Goal: Task Accomplishment & Management: Complete application form

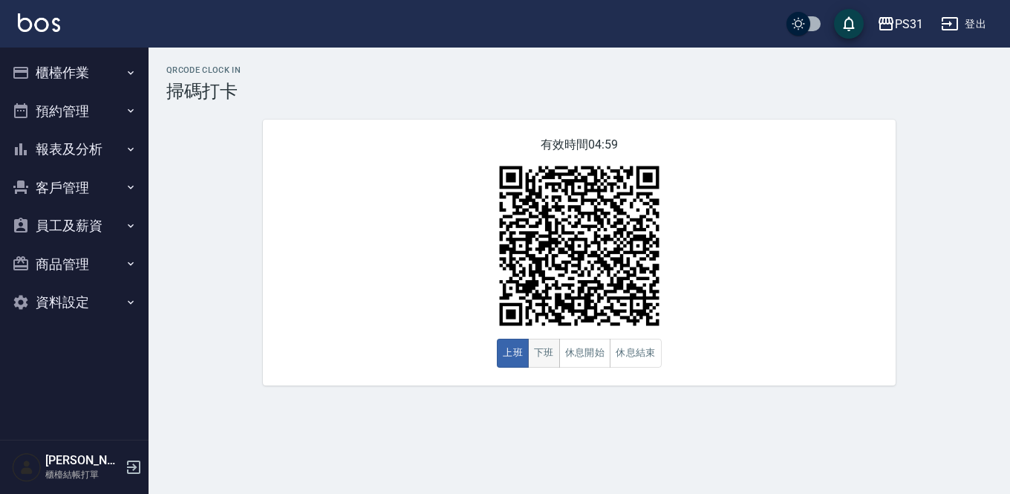
click at [544, 360] on button "下班" at bounding box center [544, 353] width 32 height 29
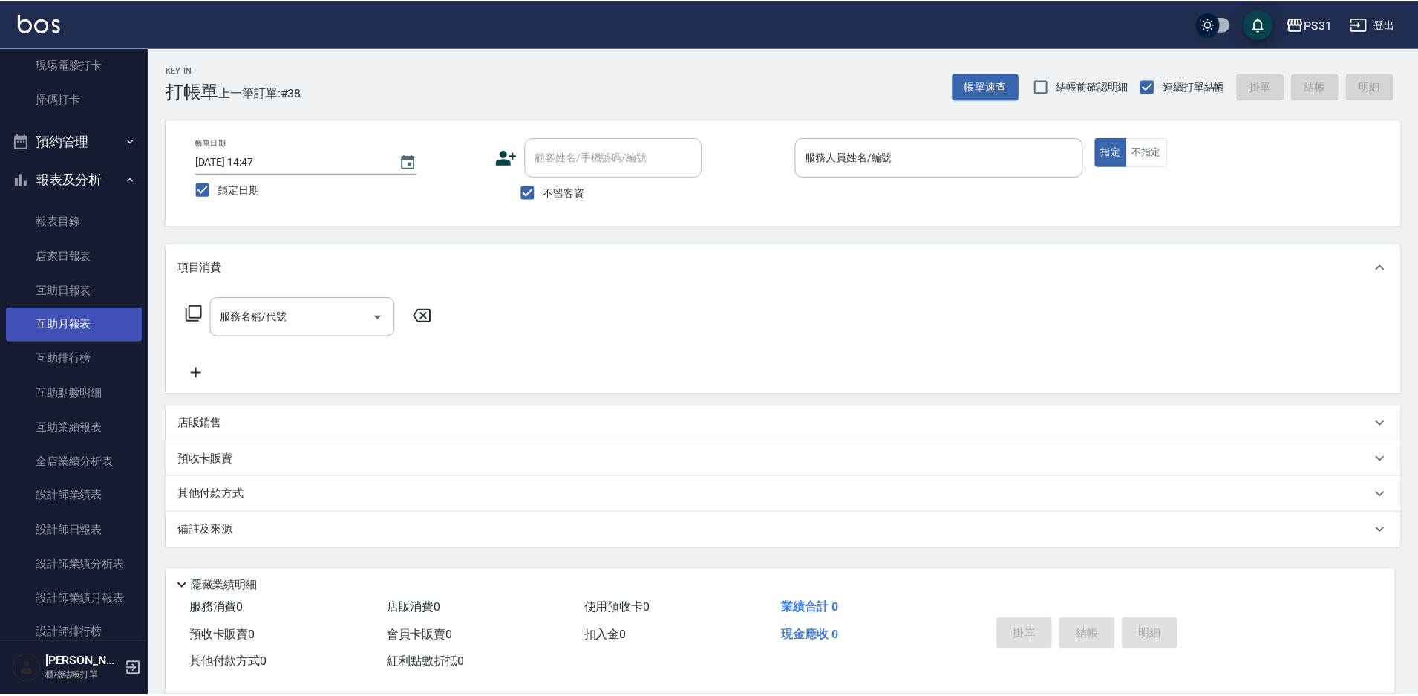
scroll to position [223, 0]
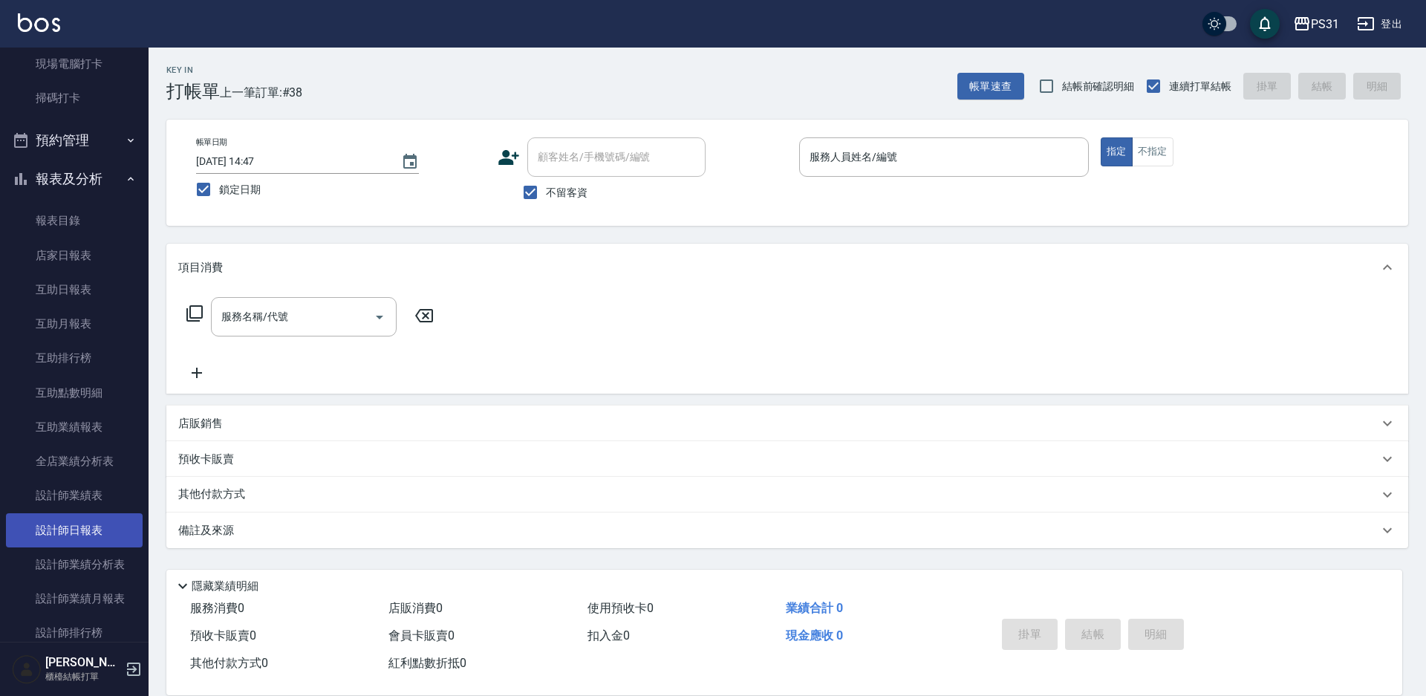
click at [82, 529] on link "設計師日報表" at bounding box center [74, 530] width 137 height 34
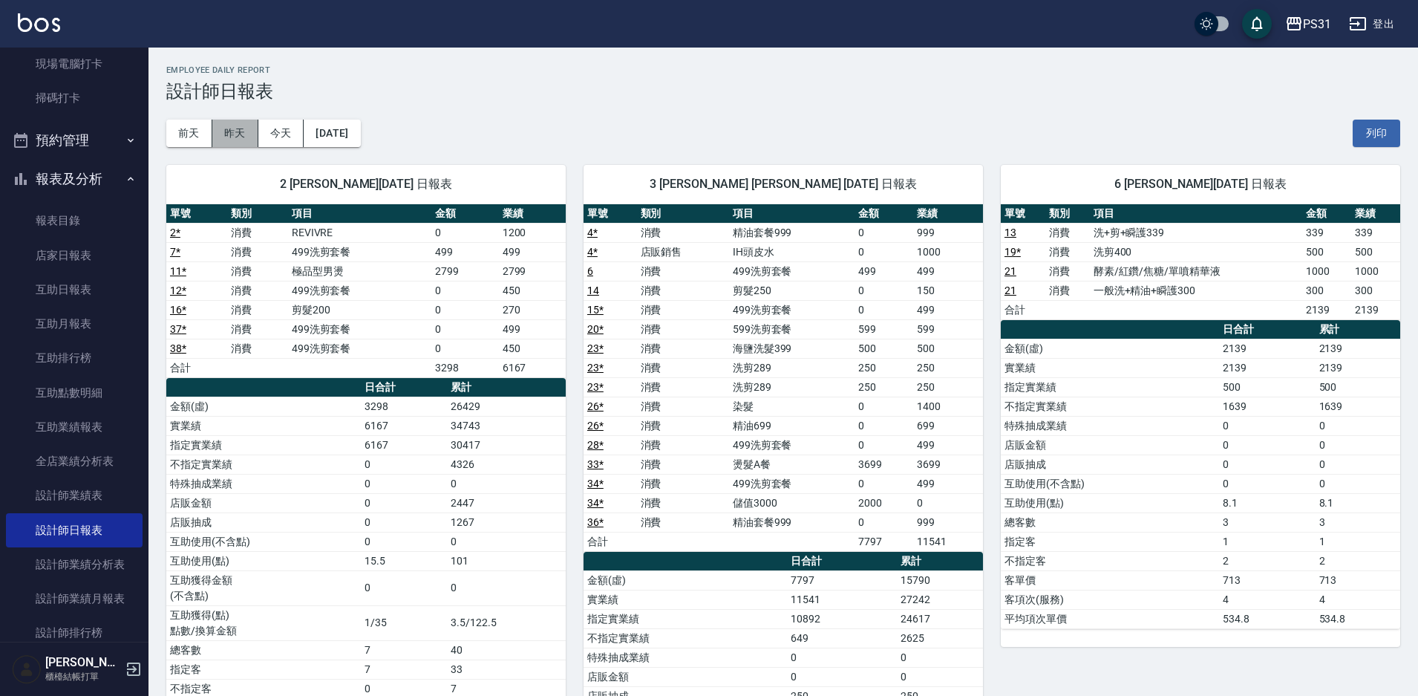
click at [244, 140] on button "昨天" at bounding box center [235, 133] width 46 height 27
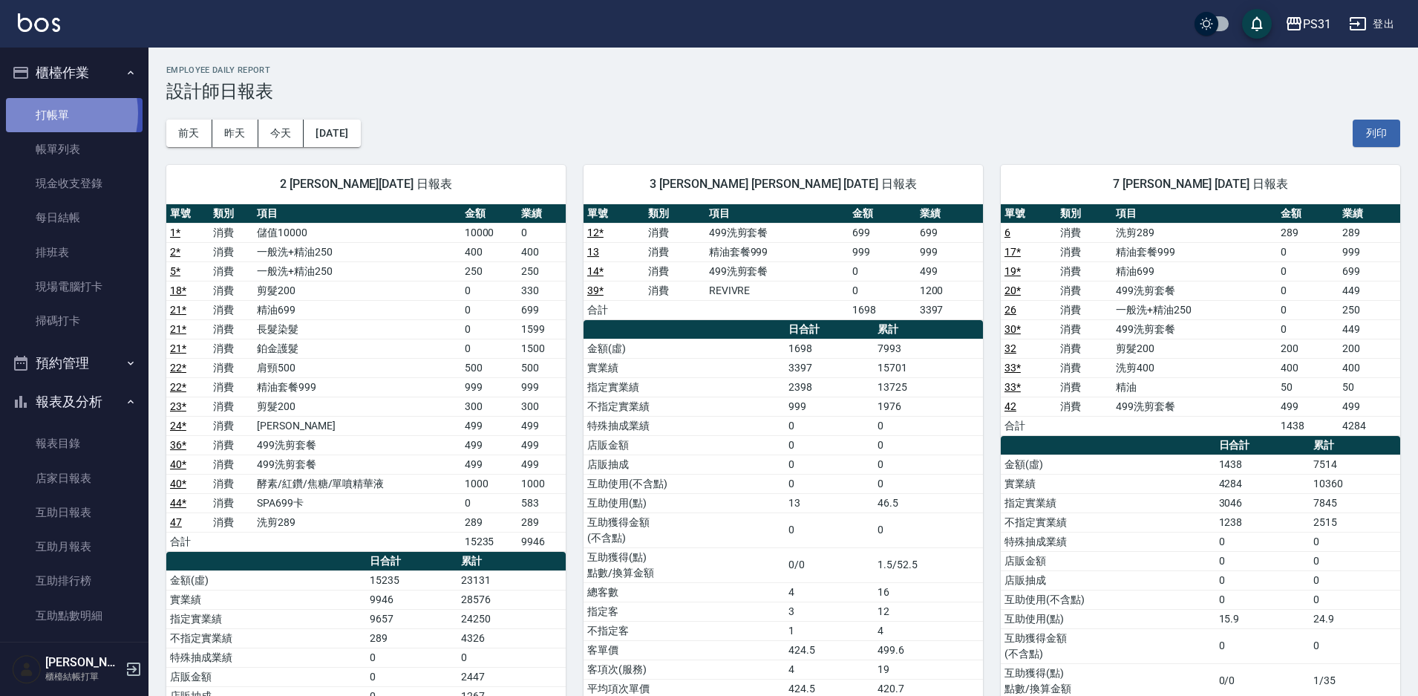
click at [45, 113] on link "打帳單" at bounding box center [74, 115] width 137 height 34
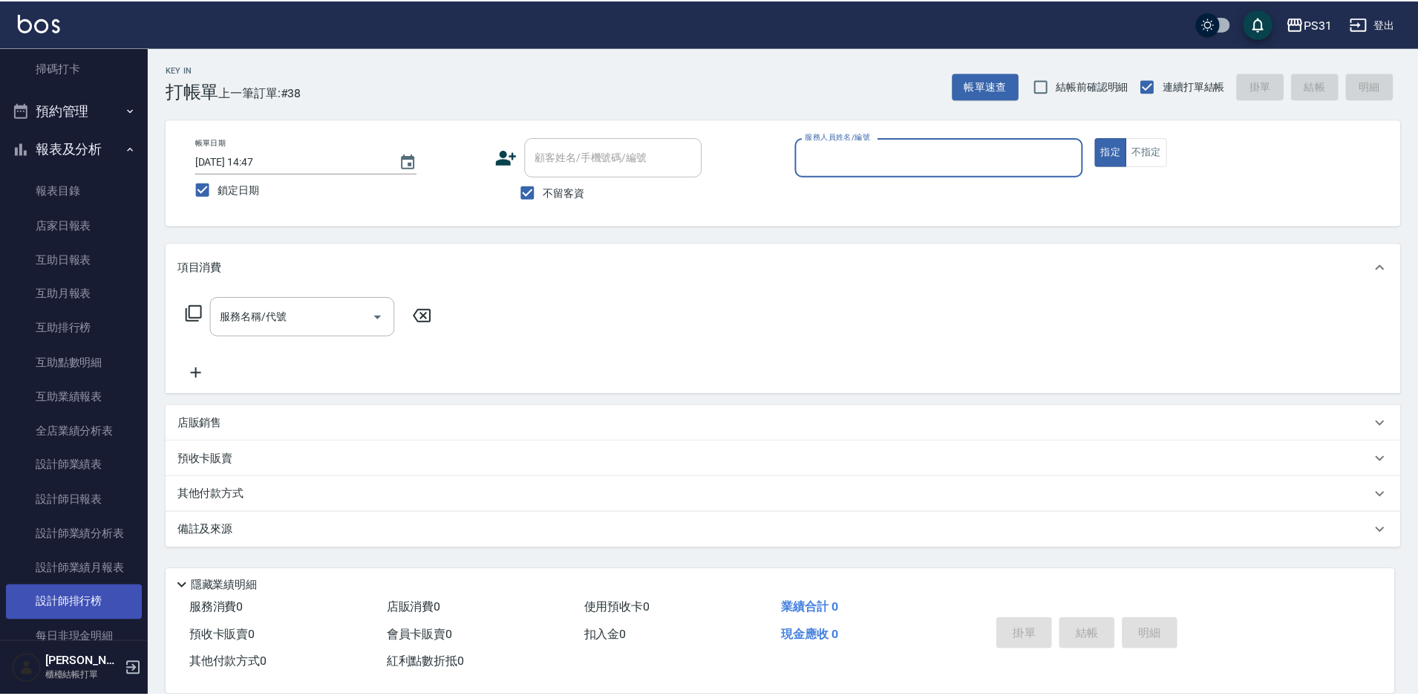
scroll to position [297, 0]
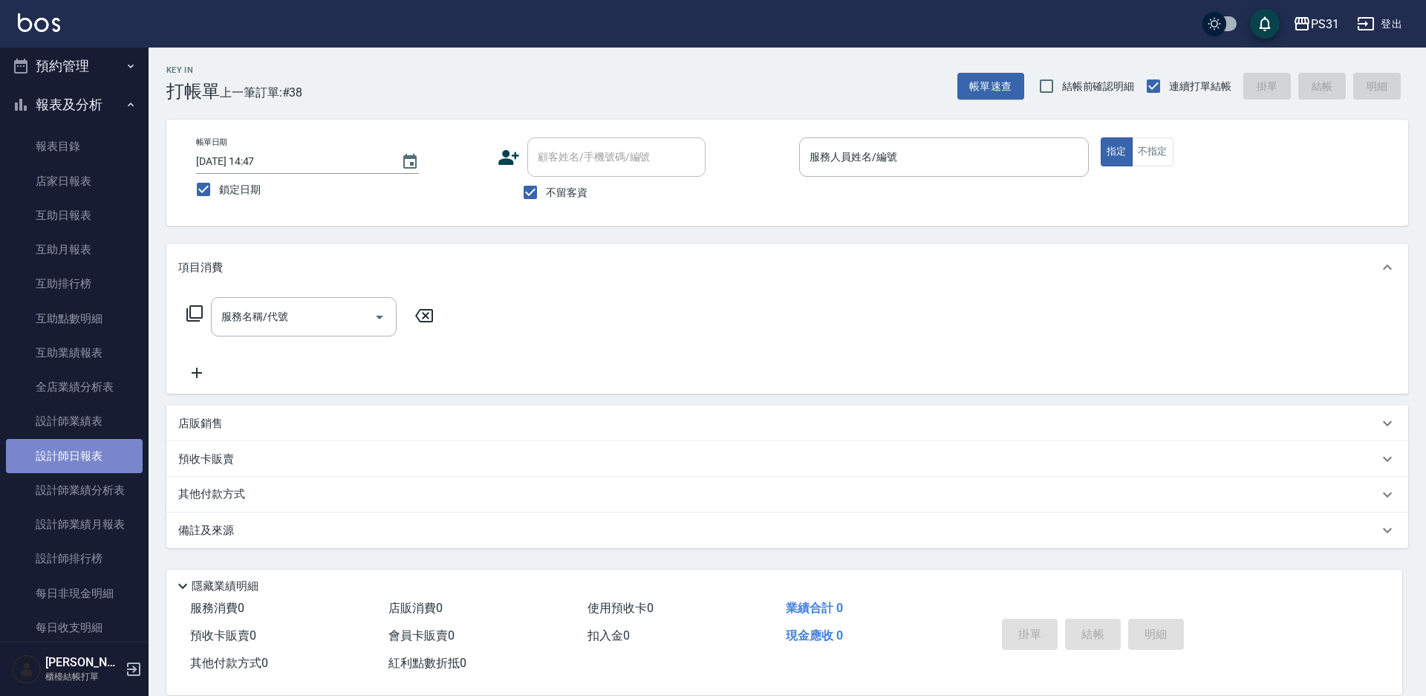
click at [76, 455] on link "設計師日報表" at bounding box center [74, 456] width 137 height 34
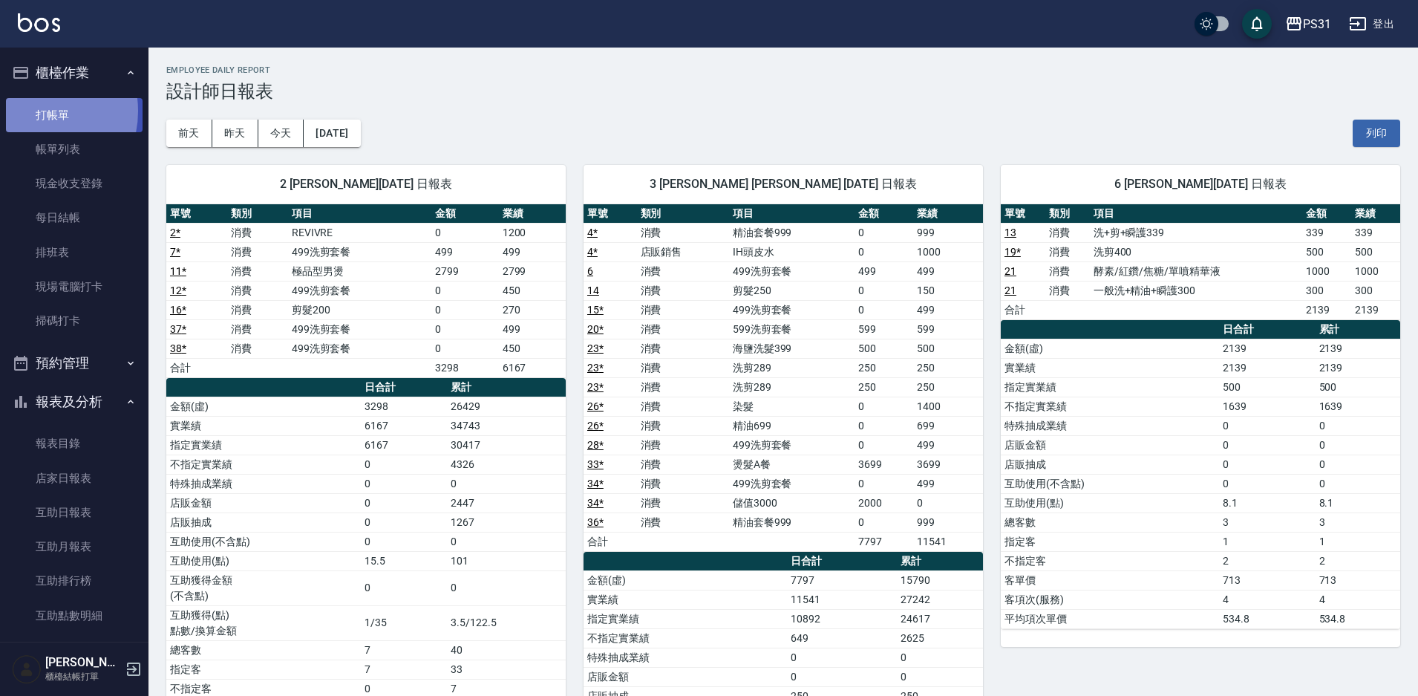
click at [36, 111] on link "打帳單" at bounding box center [74, 115] width 137 height 34
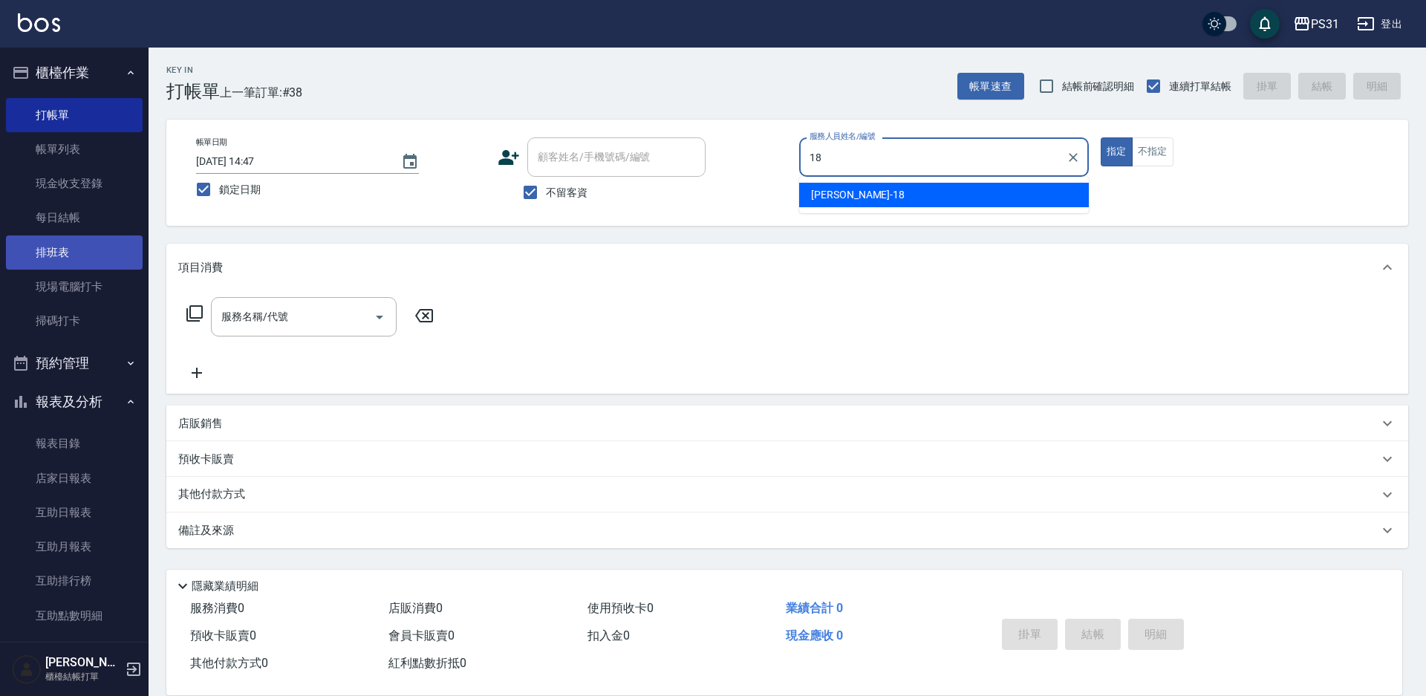
type input "18"
type button "true"
type input "[PERSON_NAME]-18"
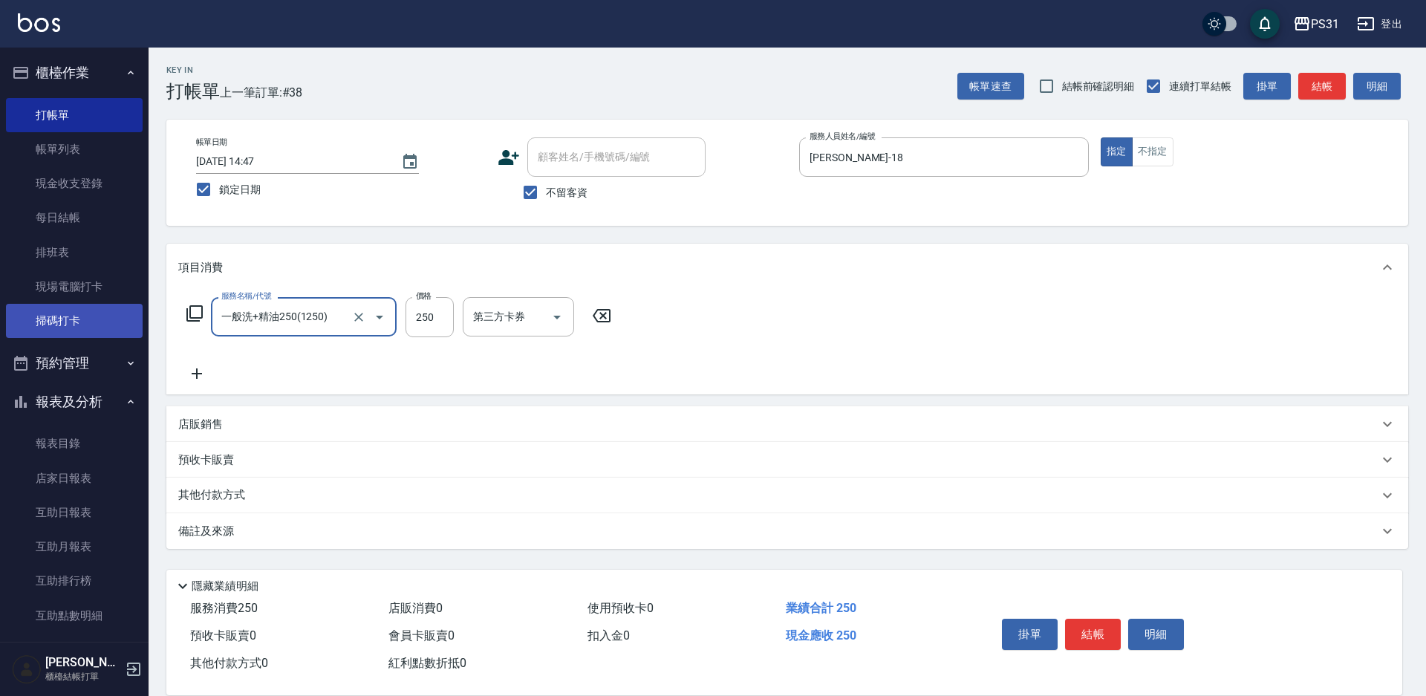
type input "一般洗+精油250(1250)"
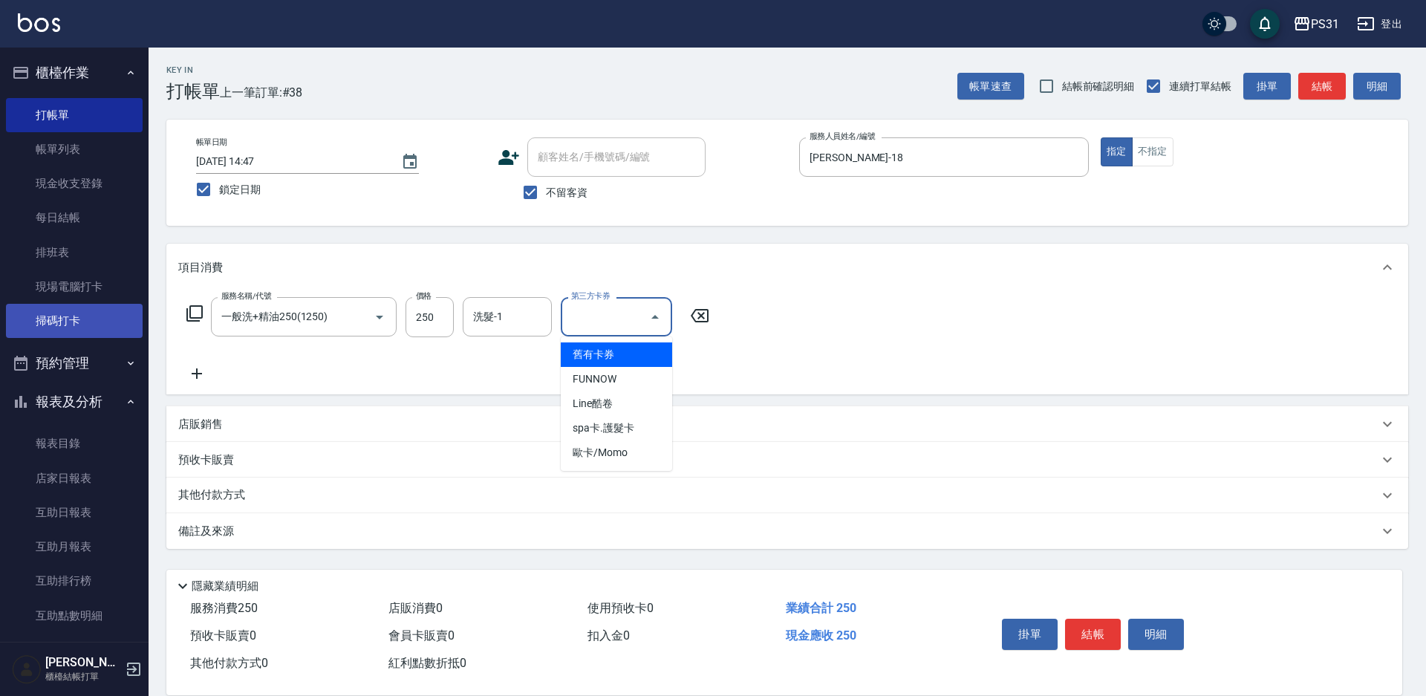
type input "舊有卡券"
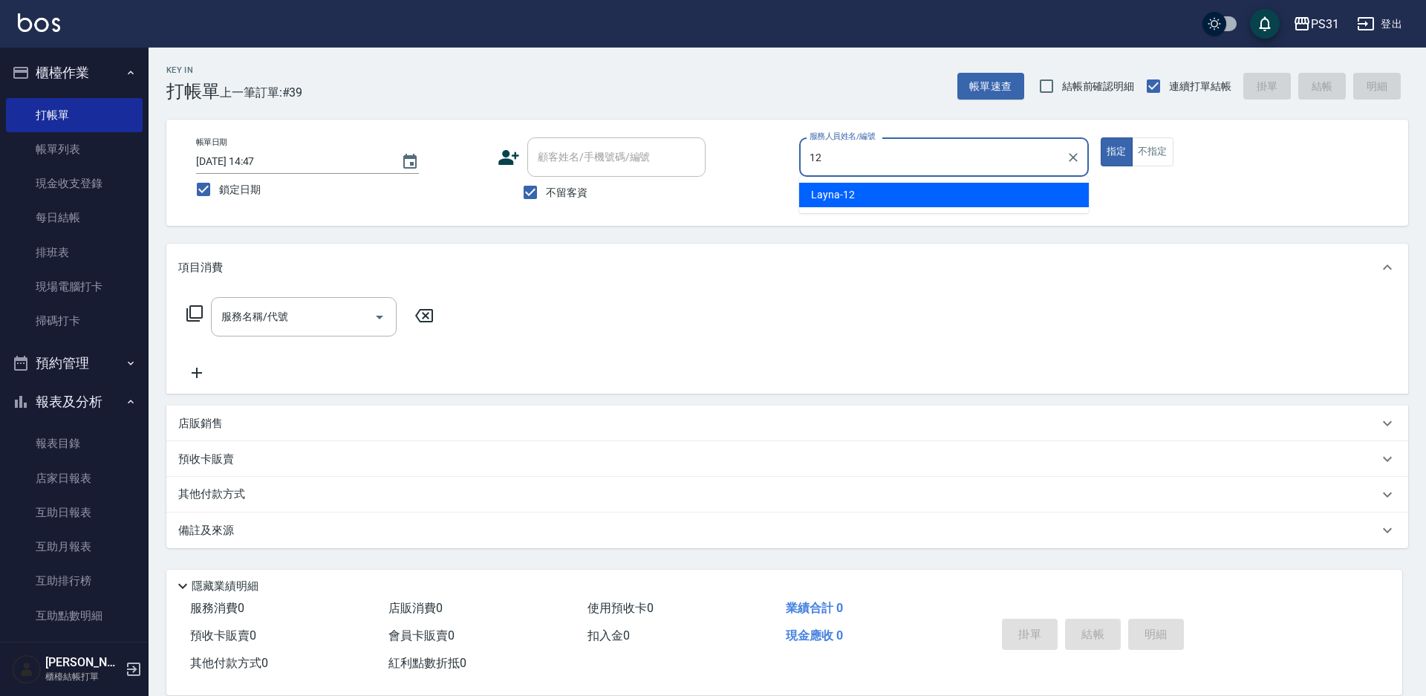
type input "Layna-12"
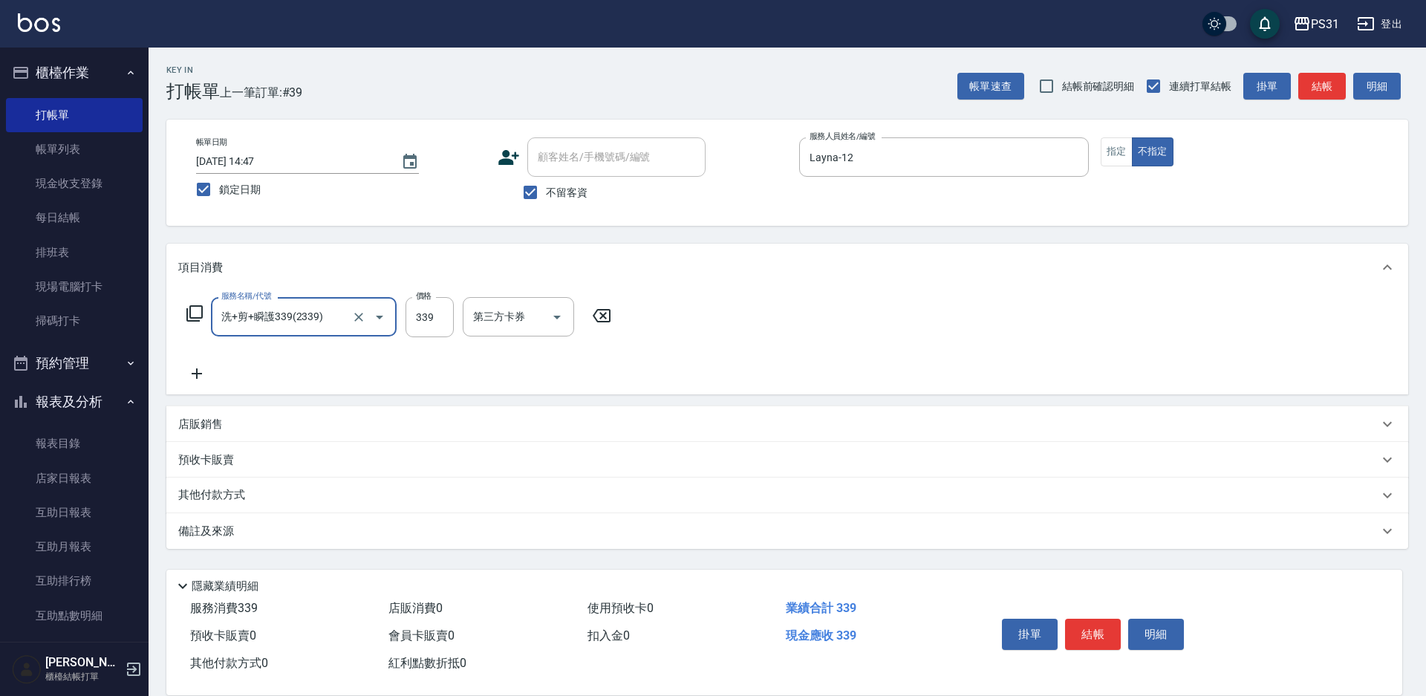
type input "洗+剪+瞬護339(2339)"
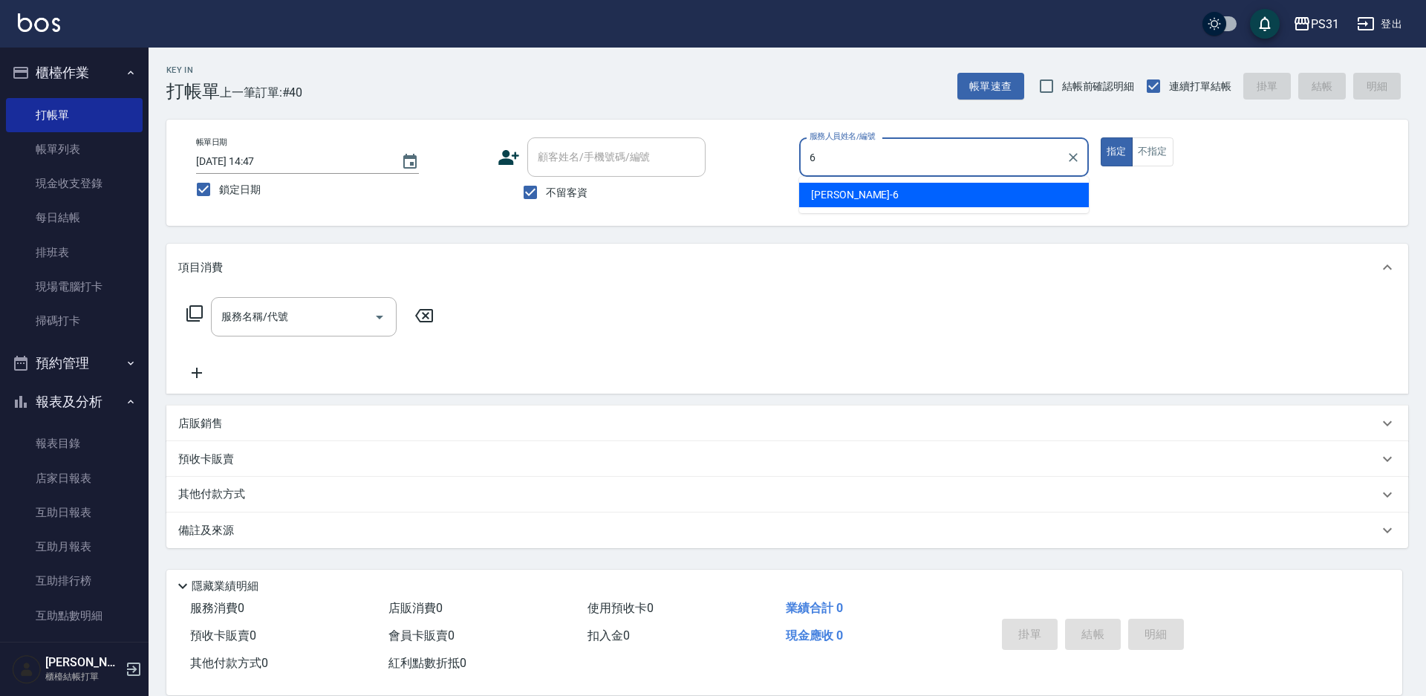
type input "Aki-6"
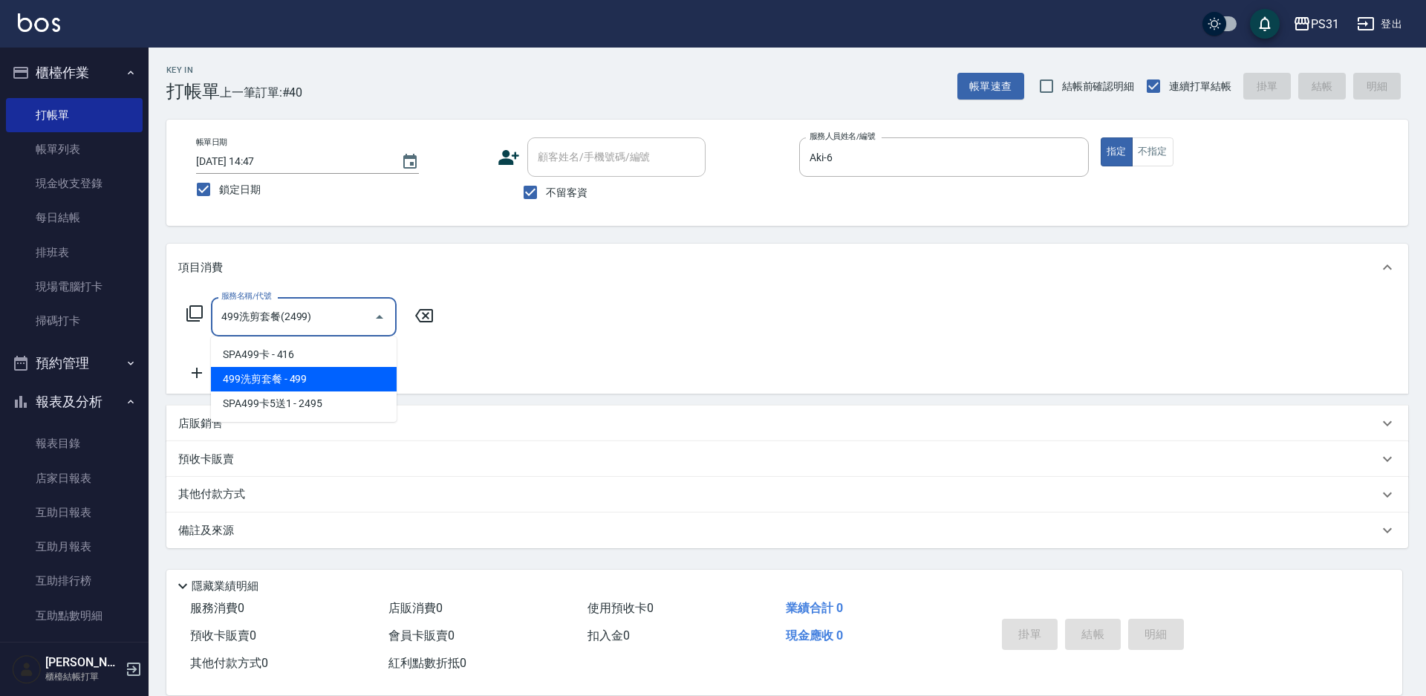
type input "499洗剪套餐(2499)"
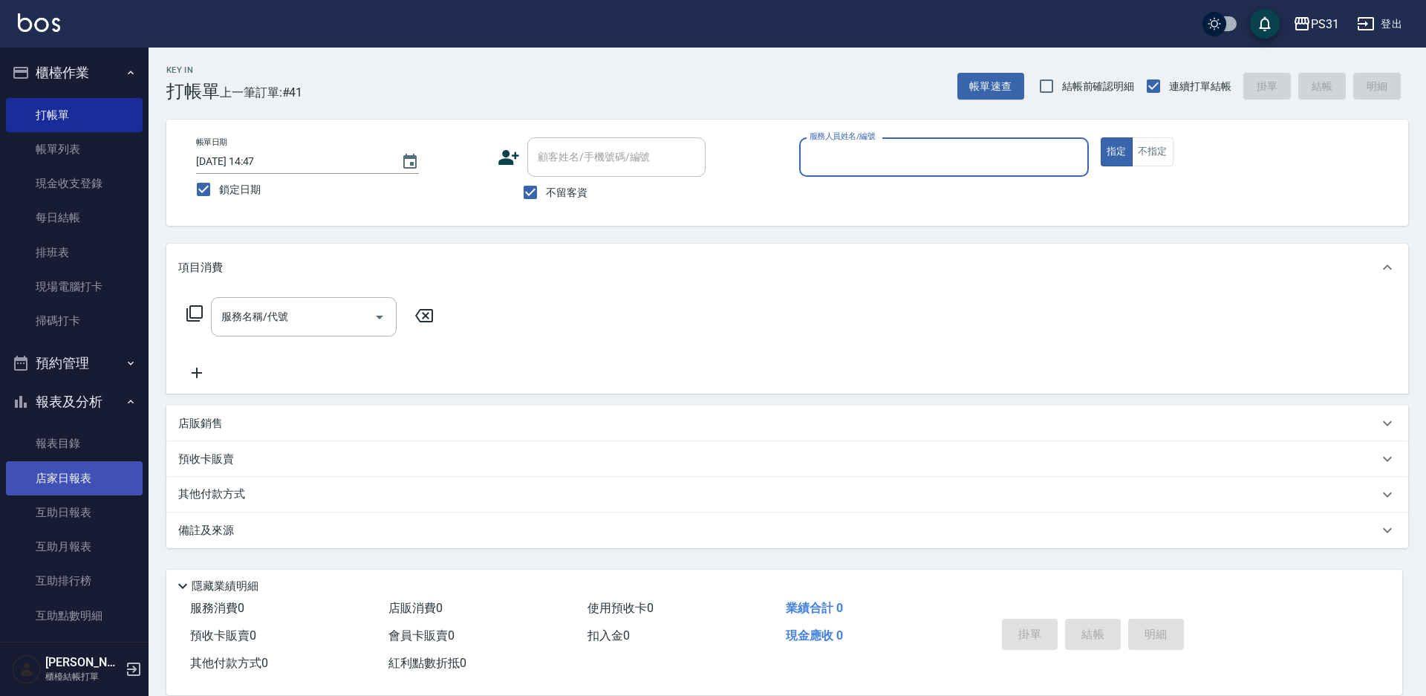
click at [65, 482] on link "店家日報表" at bounding box center [74, 478] width 137 height 34
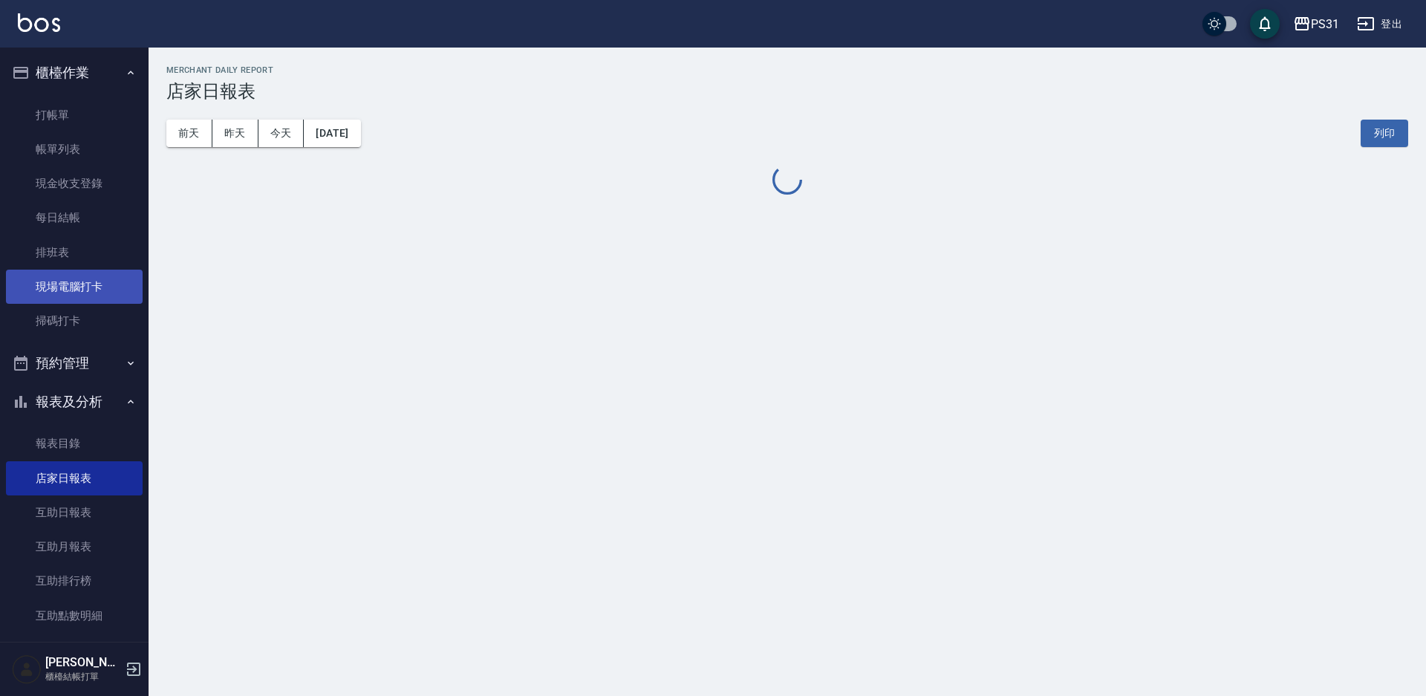
click at [76, 284] on link "現場電腦打卡" at bounding box center [74, 287] width 137 height 34
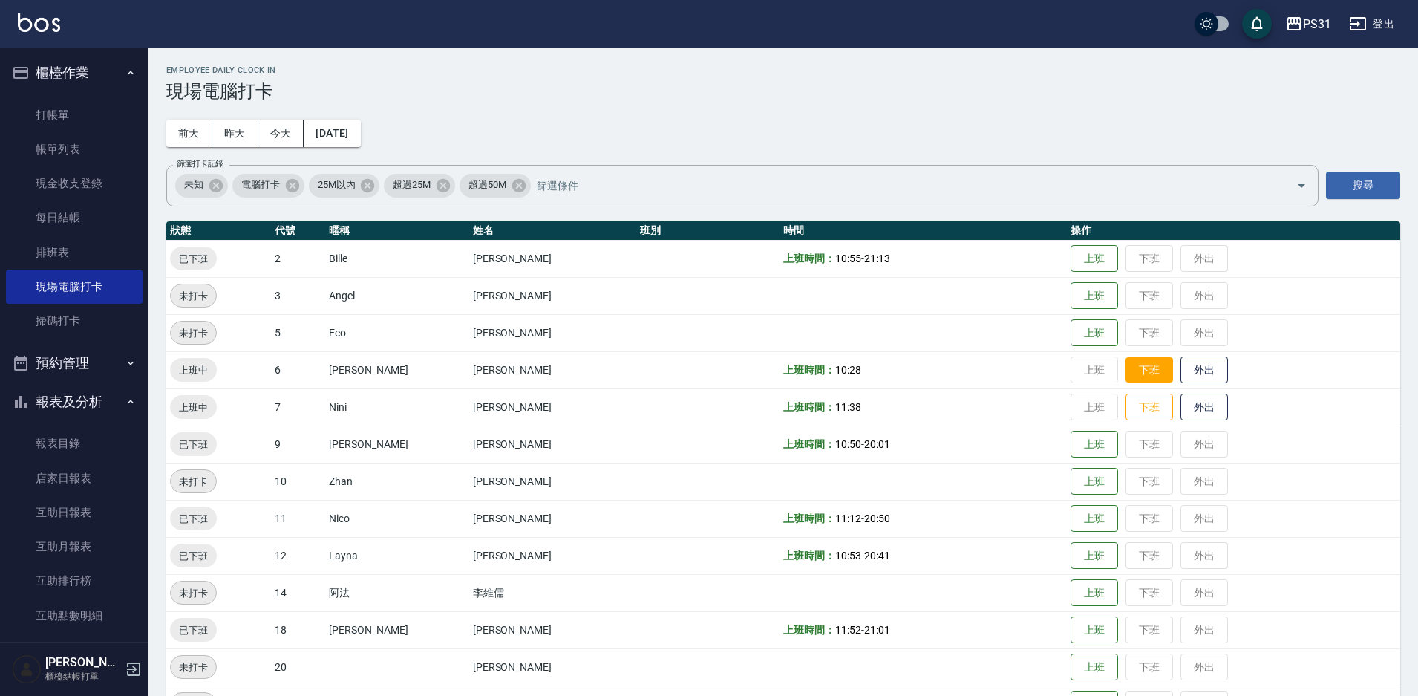
click at [1126, 368] on button "下班" at bounding box center [1150, 370] width 48 height 26
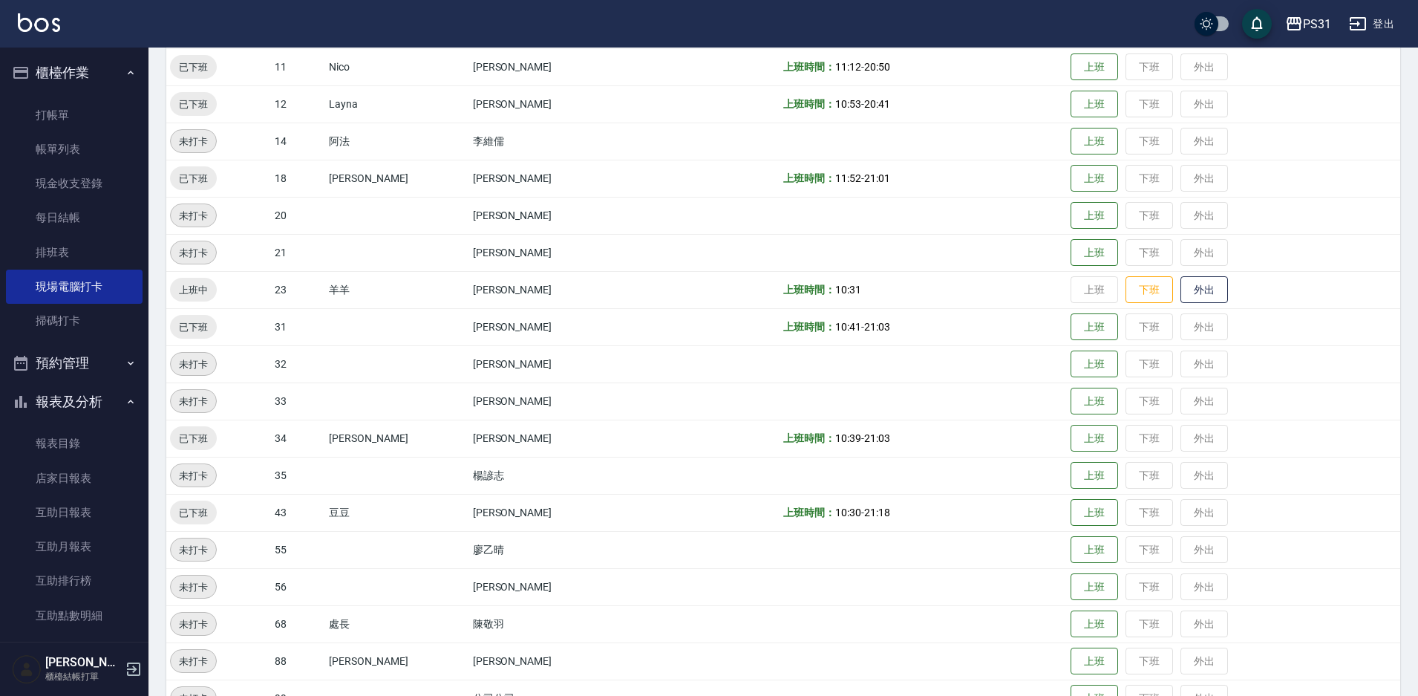
scroll to position [491, 0]
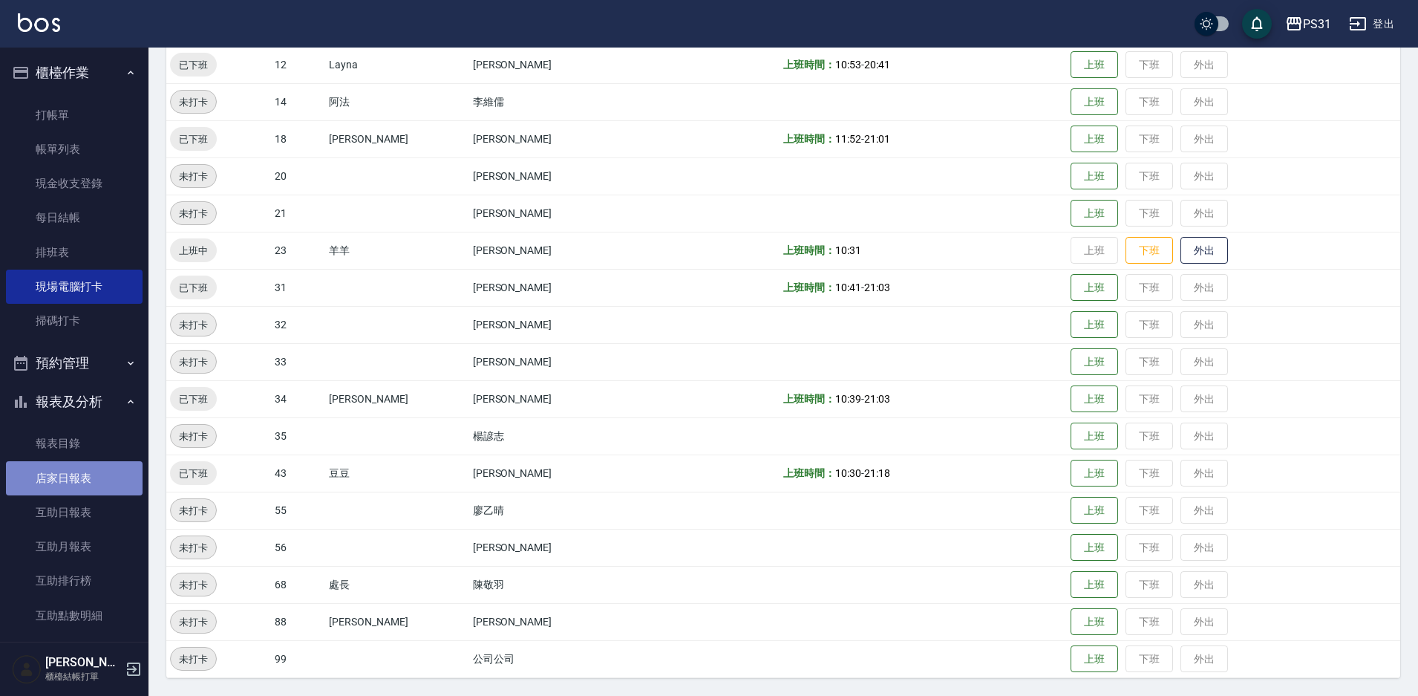
click at [81, 484] on link "店家日報表" at bounding box center [74, 478] width 137 height 34
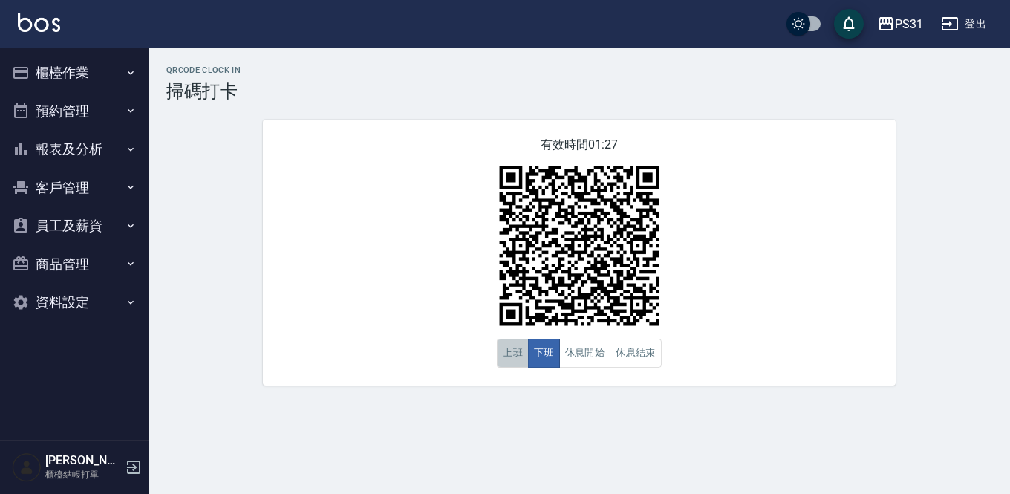
click at [518, 353] on button "上班" at bounding box center [513, 353] width 32 height 29
